Goal: Navigation & Orientation: Find specific page/section

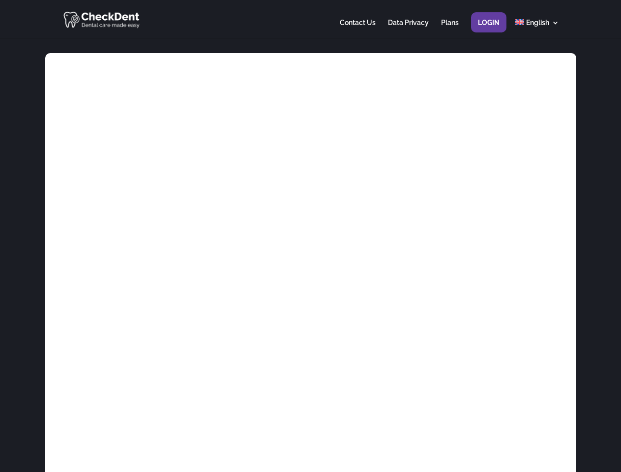
click at [310, 19] on div at bounding box center [310, 19] width 496 height 38
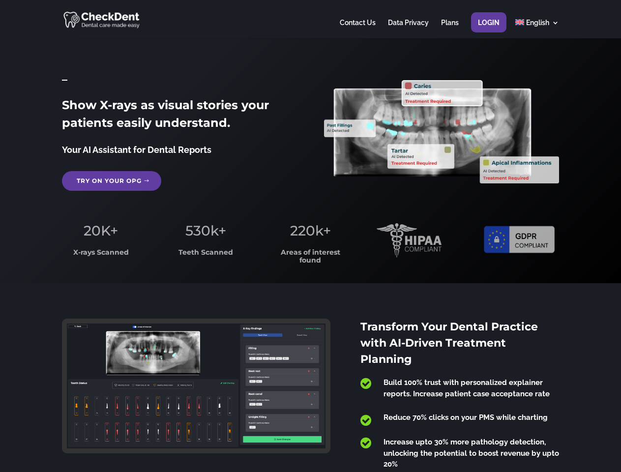
click at [310, 236] on span "220k+" at bounding box center [310, 230] width 41 height 17
click at [310, 19] on div at bounding box center [310, 19] width 496 height 38
